Goal: Obtain resource: Download file/media

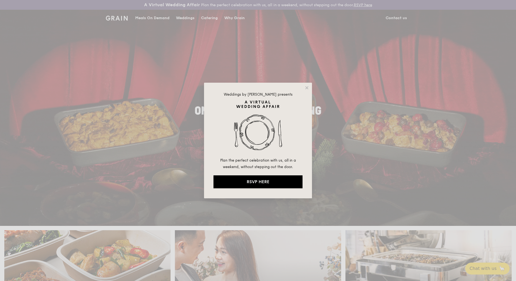
click at [304, 87] on div "Weddings by [PERSON_NAME] presents Plan the perfect celebration with us, all in…" at bounding box center [258, 141] width 108 height 116
click at [308, 87] on icon at bounding box center [306, 87] width 3 height 3
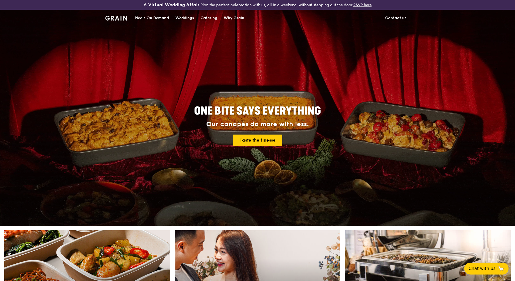
click at [212, 16] on div "Catering" at bounding box center [209, 18] width 17 height 16
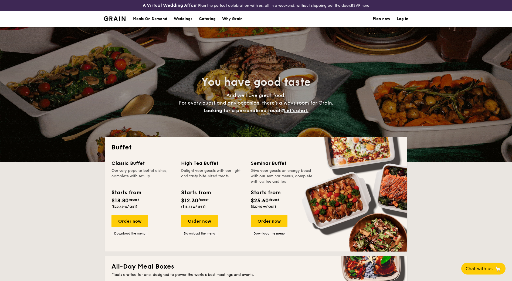
select select
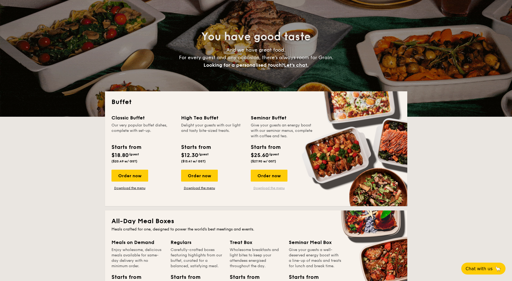
scroll to position [27, 0]
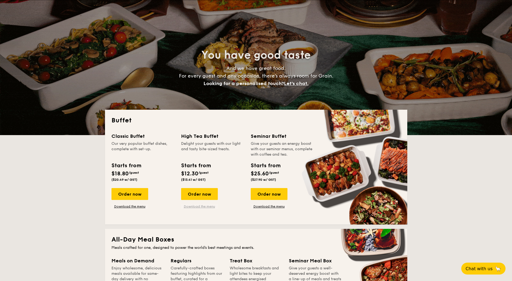
click at [213, 204] on link "Download the menu" at bounding box center [199, 206] width 37 height 4
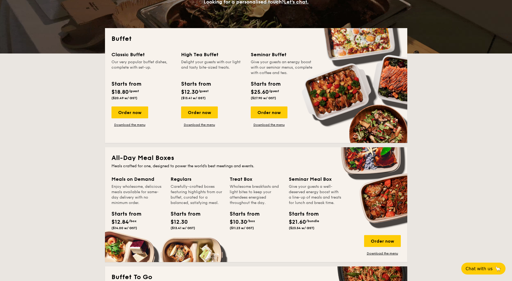
scroll to position [108, 0]
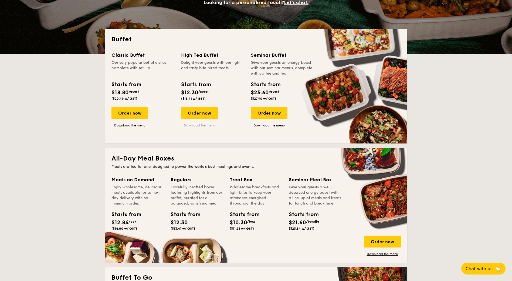
click at [202, 127] on link "Download the menu" at bounding box center [199, 125] width 37 height 4
